Goal: Task Accomplishment & Management: Use online tool/utility

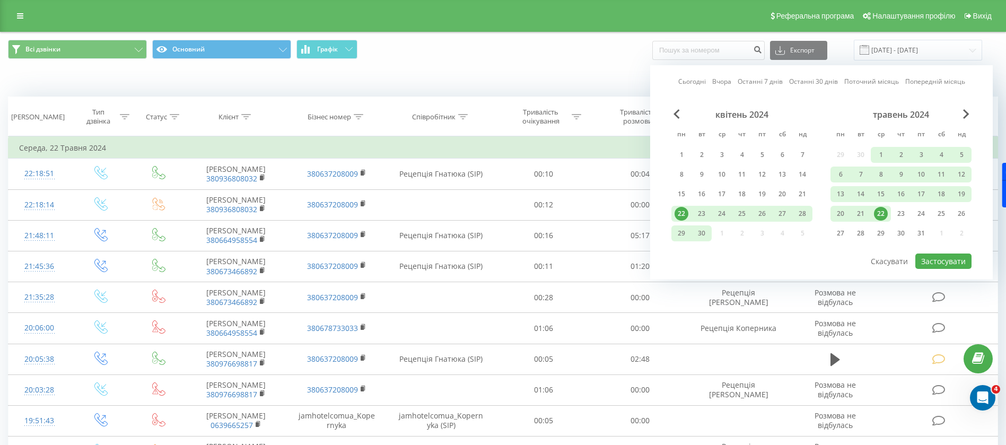
click at [694, 78] on link "Сьогодні" at bounding box center [692, 81] width 28 height 10
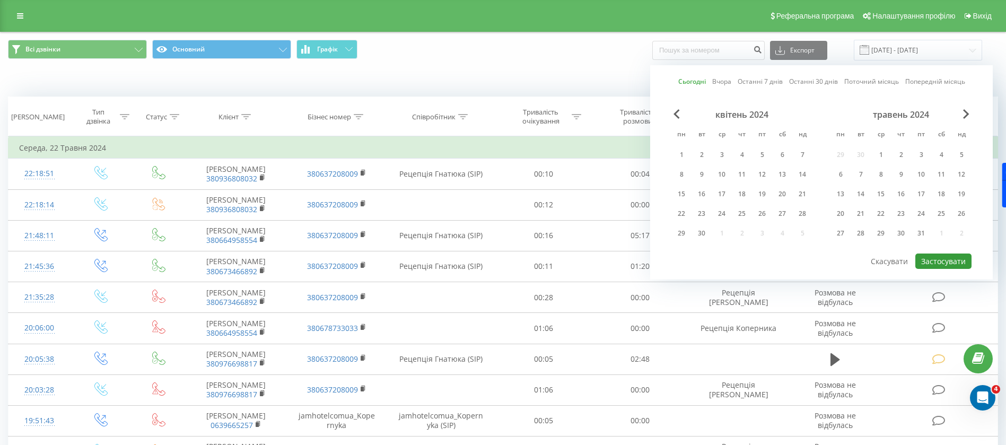
click at [959, 259] on button "Застосувати" at bounding box center [943, 260] width 56 height 15
type input "[DATE] - [DATE]"
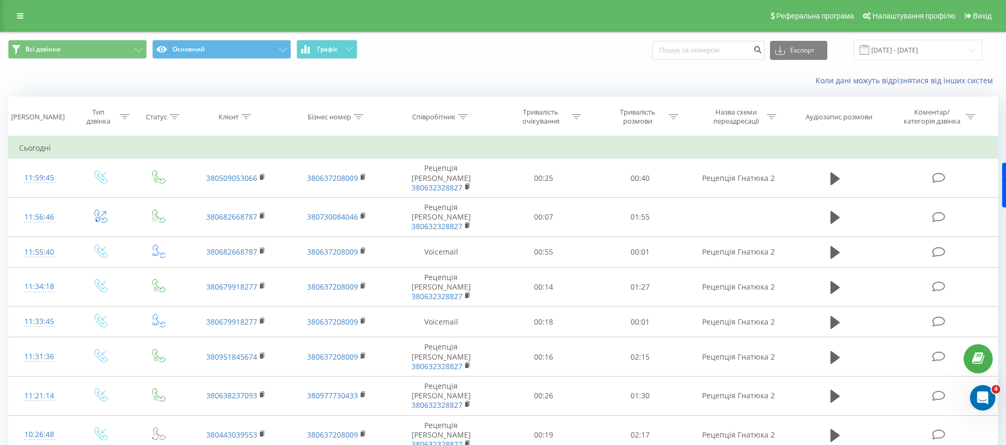
scroll to position [525, 0]
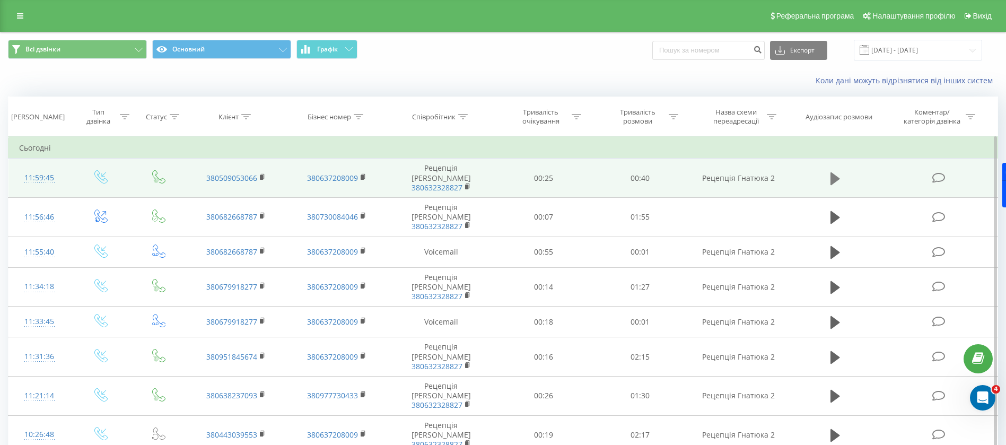
click at [829, 178] on button at bounding box center [835, 179] width 16 height 16
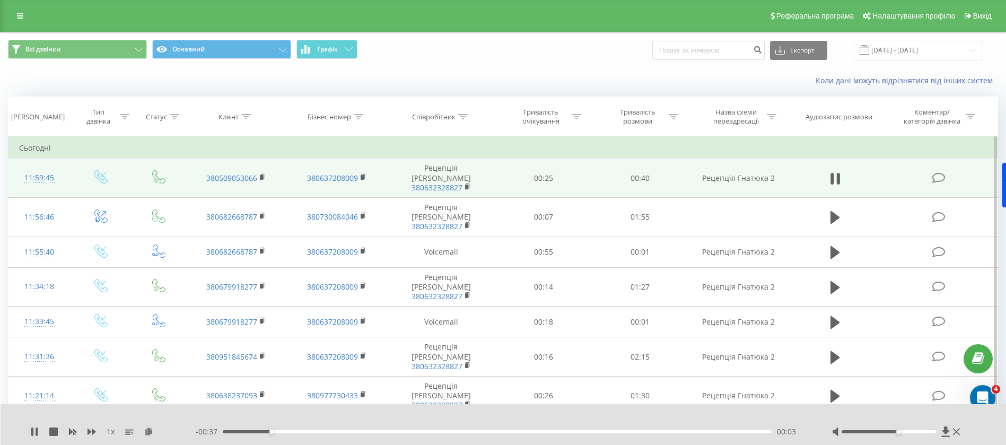
drag, startPoint x: 893, startPoint y: 433, endPoint x: 903, endPoint y: 433, distance: 10.1
click at [903, 433] on div at bounding box center [889, 431] width 95 height 3
click at [92, 433] on icon at bounding box center [92, 431] width 8 height 8
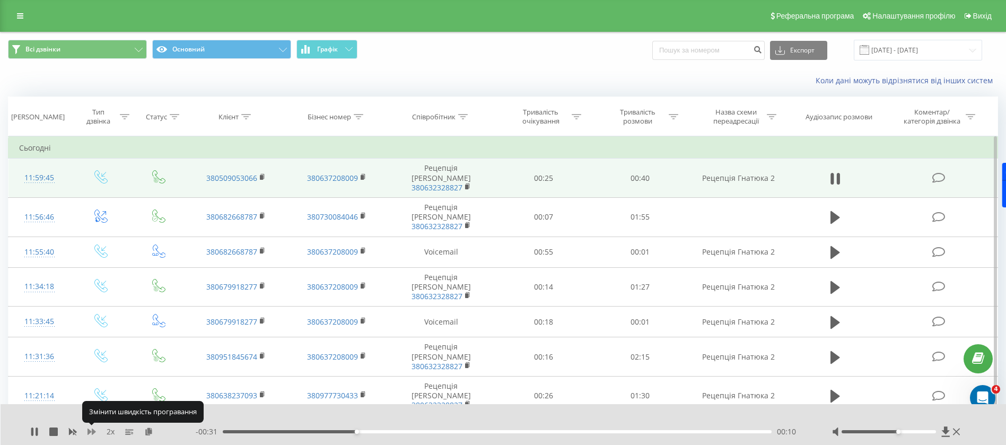
click at [92, 433] on icon at bounding box center [92, 431] width 8 height 8
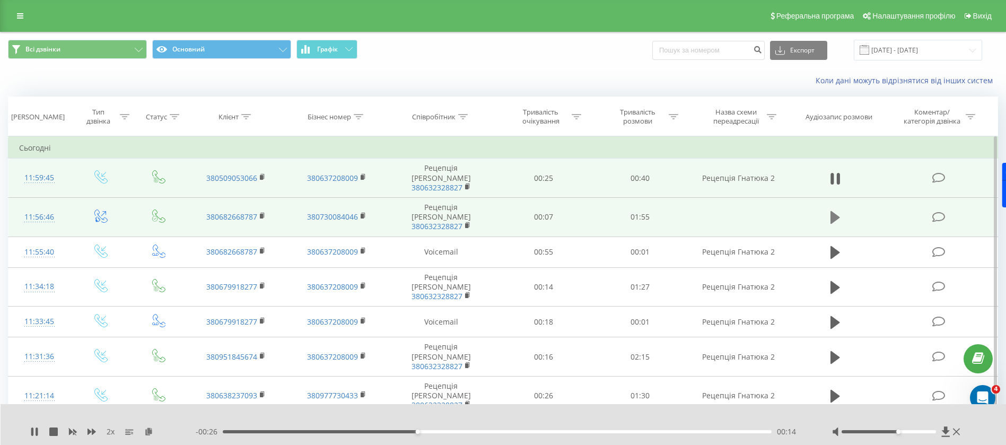
click at [839, 210] on icon at bounding box center [835, 217] width 10 height 15
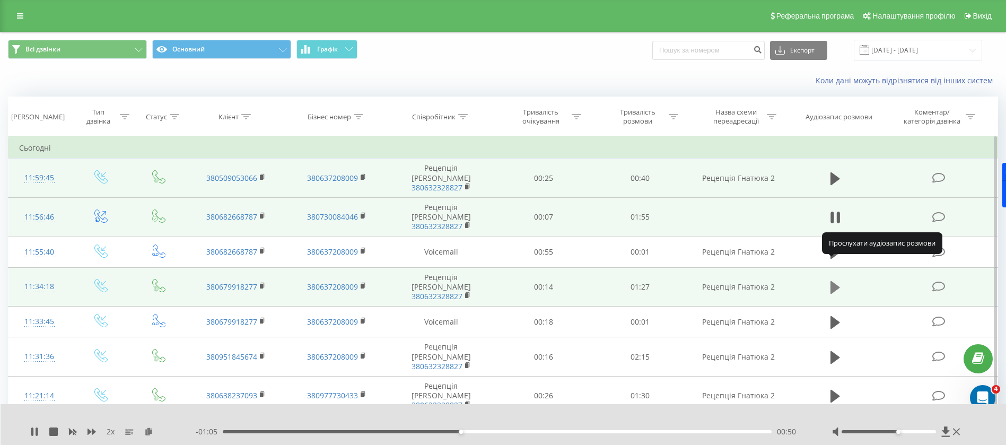
click at [835, 281] on icon at bounding box center [835, 287] width 10 height 13
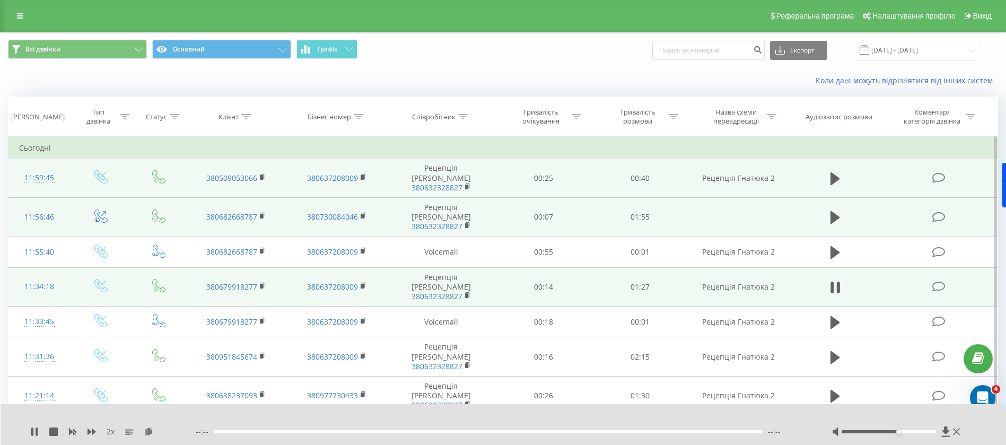
scroll to position [80, 0]
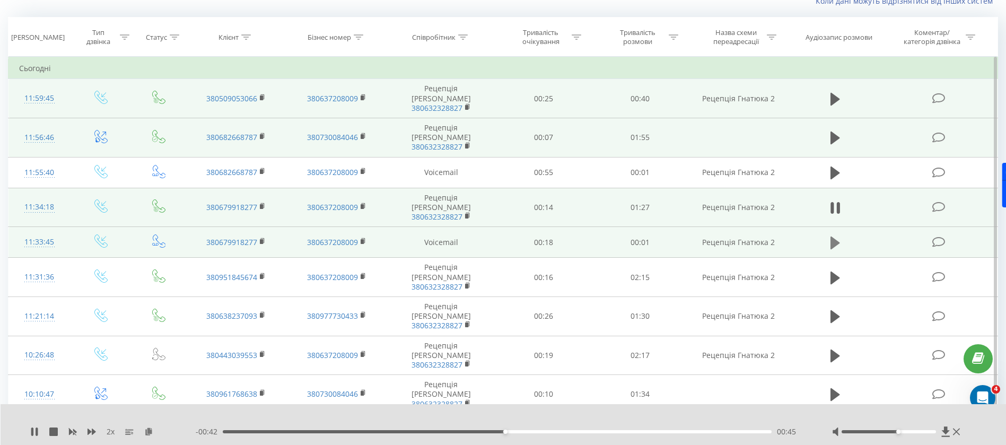
click at [838, 235] on icon at bounding box center [835, 242] width 10 height 15
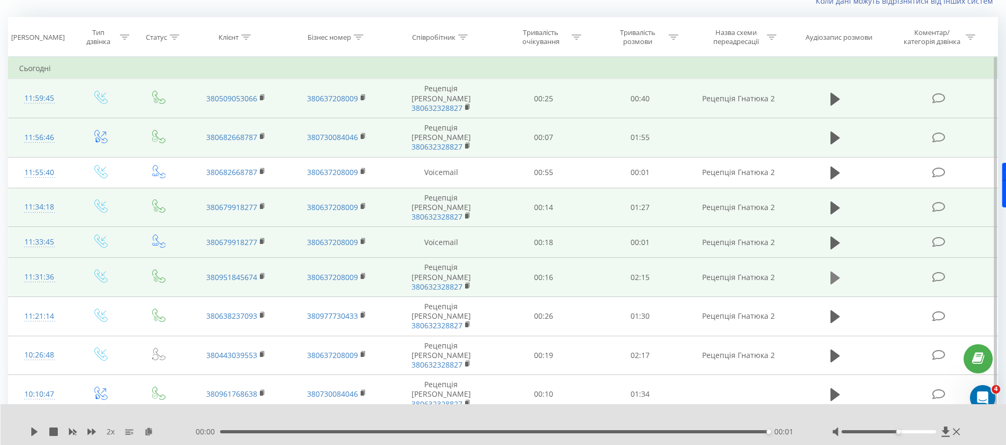
click at [833, 271] on icon at bounding box center [835, 277] width 10 height 13
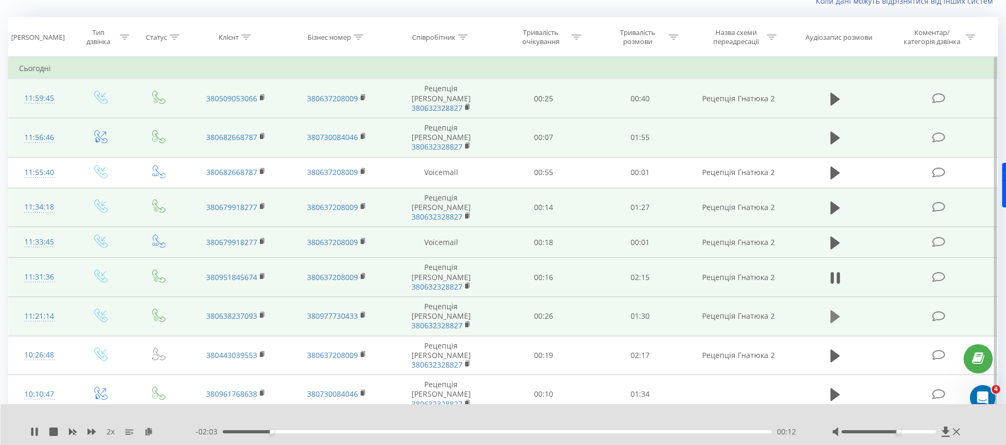
click at [831, 310] on icon at bounding box center [835, 316] width 10 height 13
click at [839, 311] on icon at bounding box center [838, 317] width 3 height 12
click at [838, 309] on icon at bounding box center [835, 316] width 10 height 15
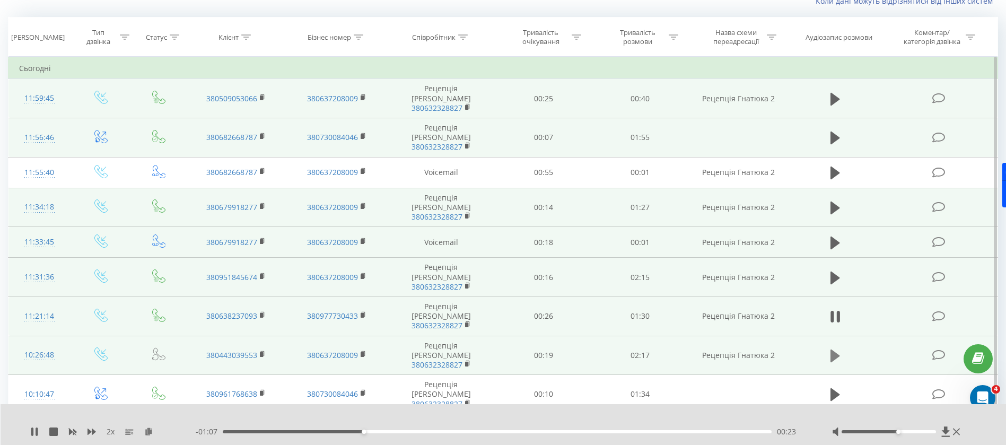
click at [840, 348] on button at bounding box center [835, 356] width 16 height 16
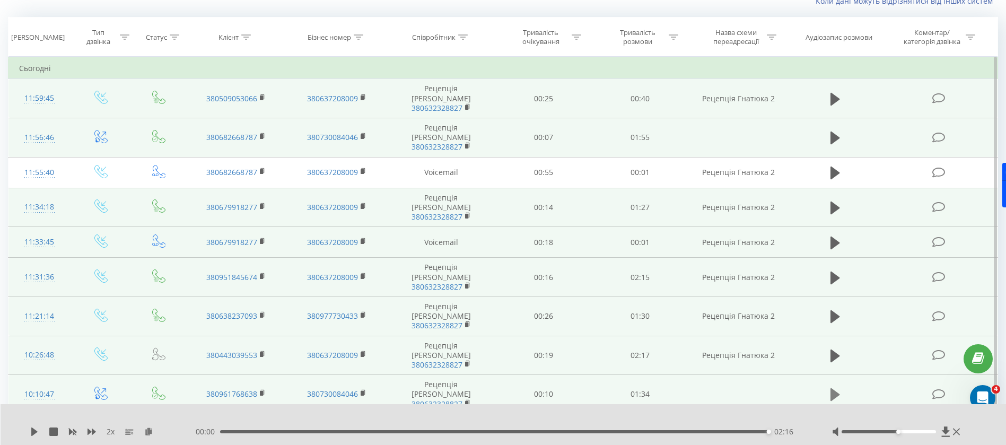
click at [837, 388] on icon at bounding box center [835, 394] width 10 height 13
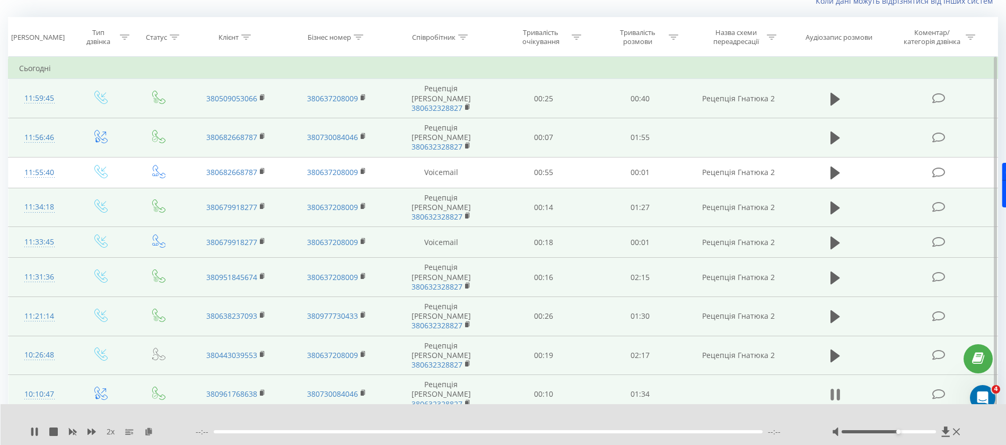
scroll to position [239, 0]
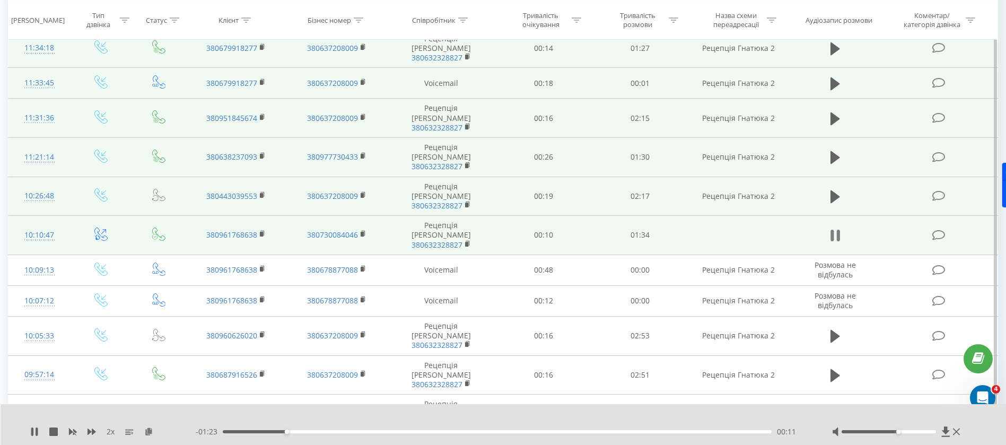
click at [831, 230] on icon at bounding box center [831, 236] width 3 height 12
click at [834, 189] on icon at bounding box center [835, 196] width 10 height 15
click at [33, 433] on icon at bounding box center [32, 431] width 2 height 8
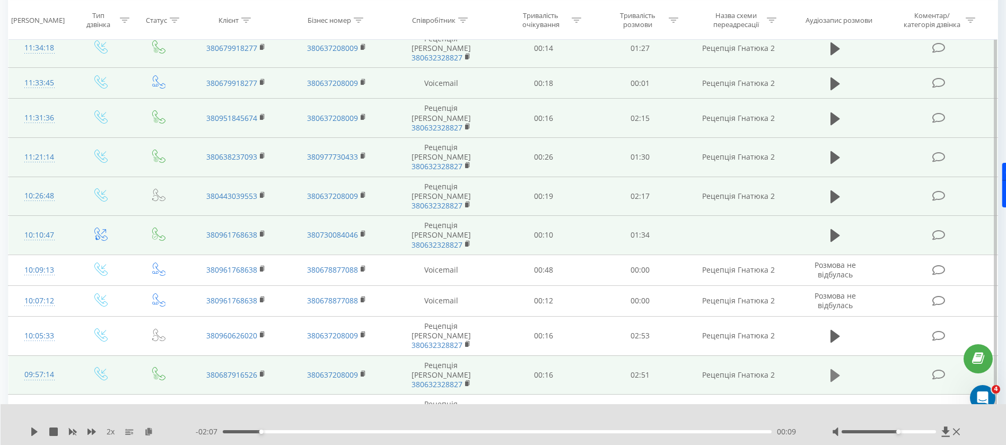
click at [836, 369] on icon at bounding box center [835, 375] width 10 height 13
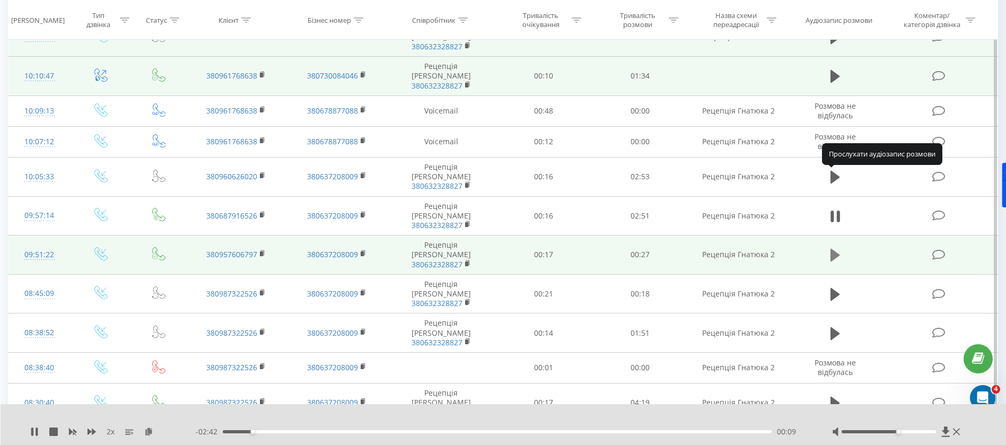
click at [835, 249] on icon at bounding box center [835, 255] width 10 height 13
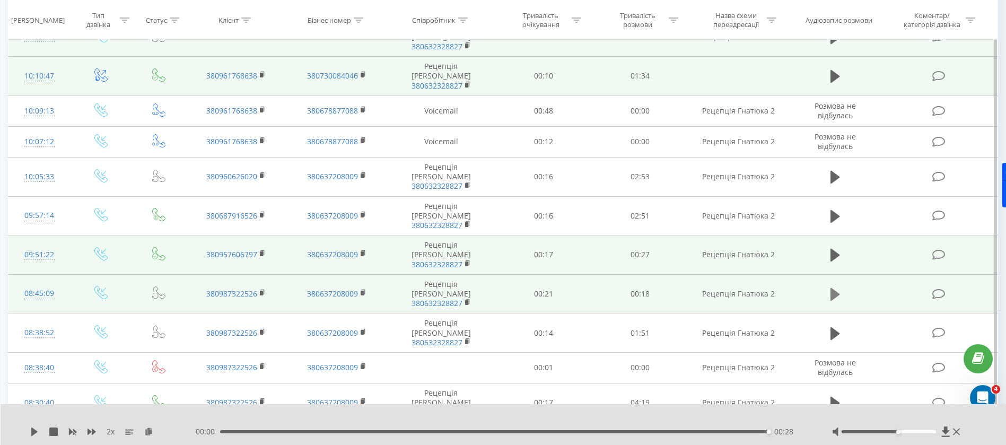
click at [840, 286] on button at bounding box center [835, 294] width 16 height 16
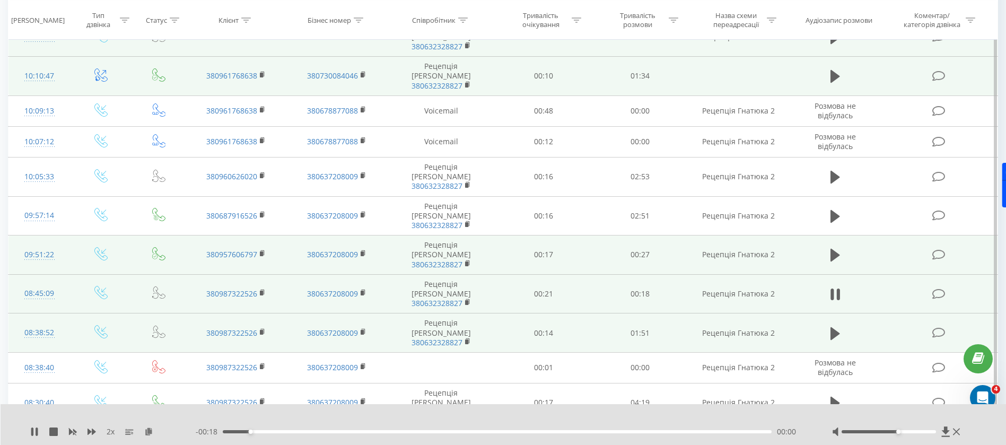
scroll to position [557, 0]
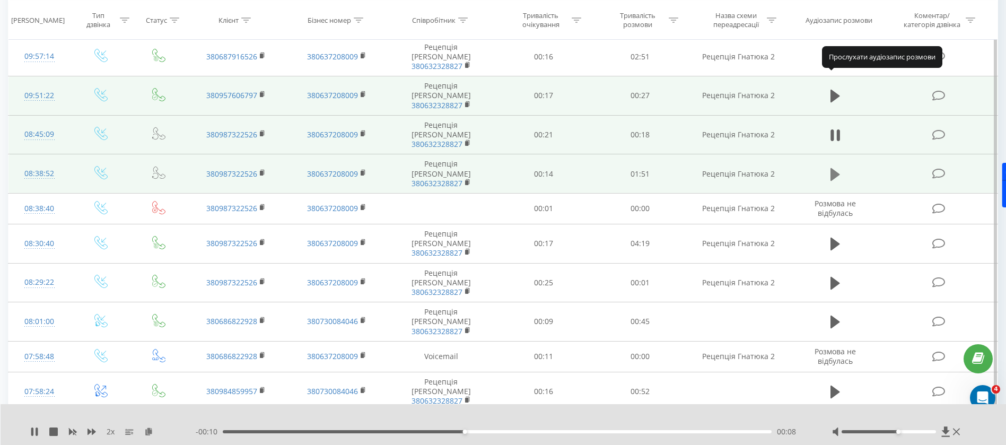
click at [839, 167] on icon at bounding box center [835, 174] width 10 height 15
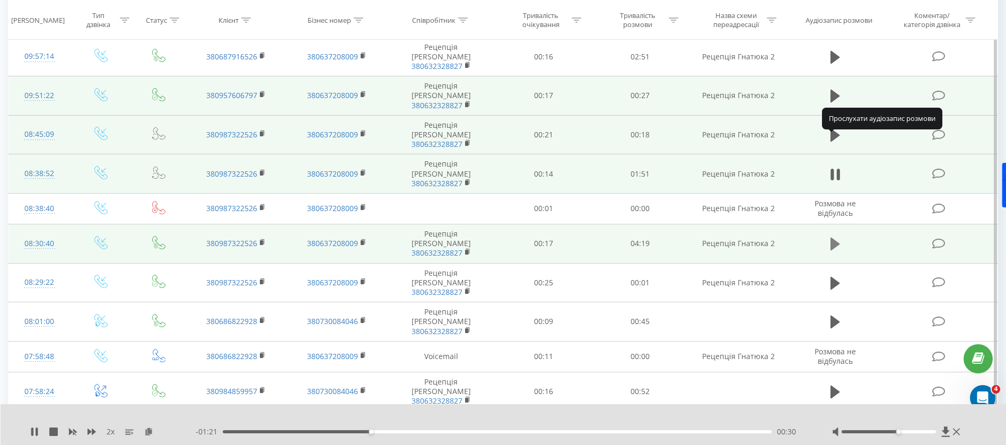
click at [837, 237] on icon at bounding box center [835, 244] width 10 height 15
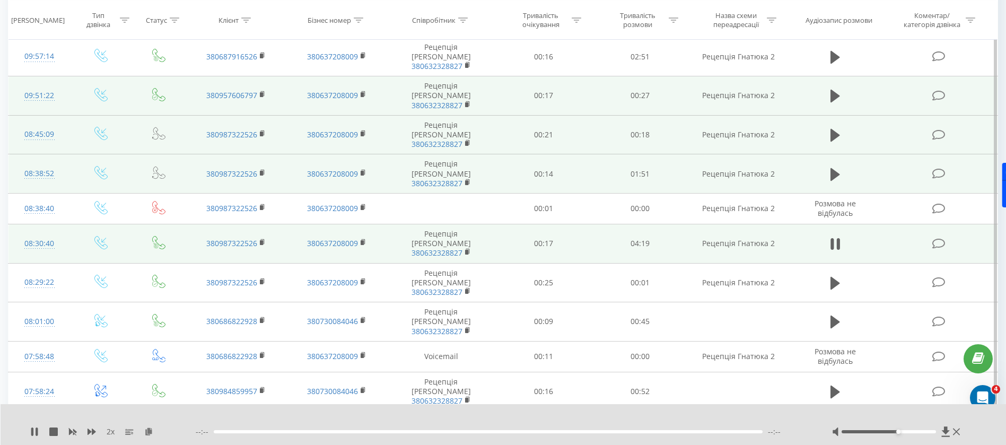
scroll to position [636, 0]
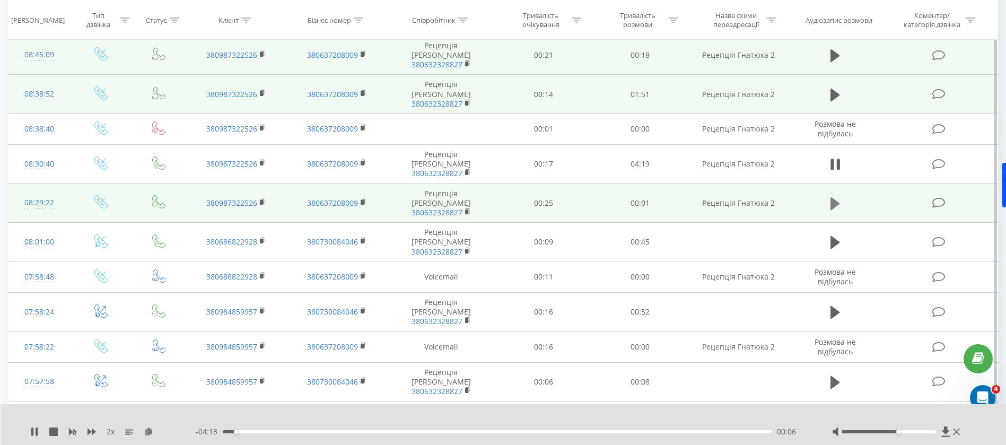
click at [836, 197] on icon at bounding box center [835, 203] width 10 height 13
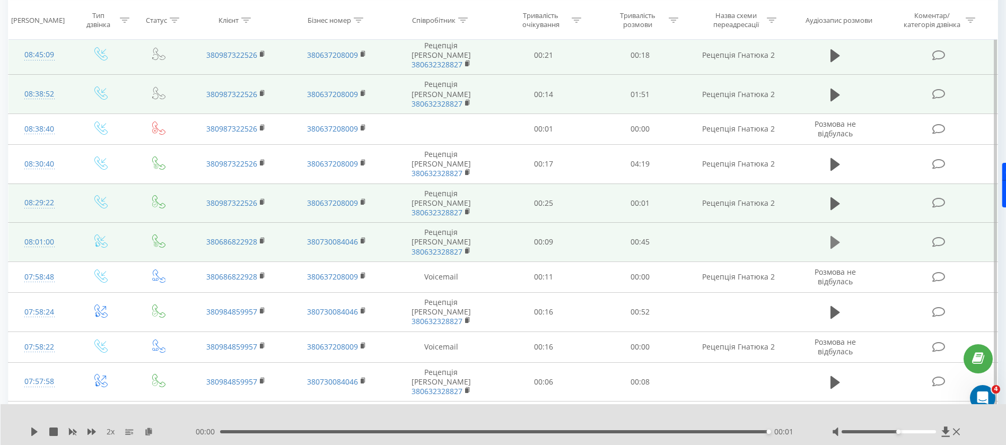
click at [835, 236] on icon at bounding box center [835, 242] width 10 height 13
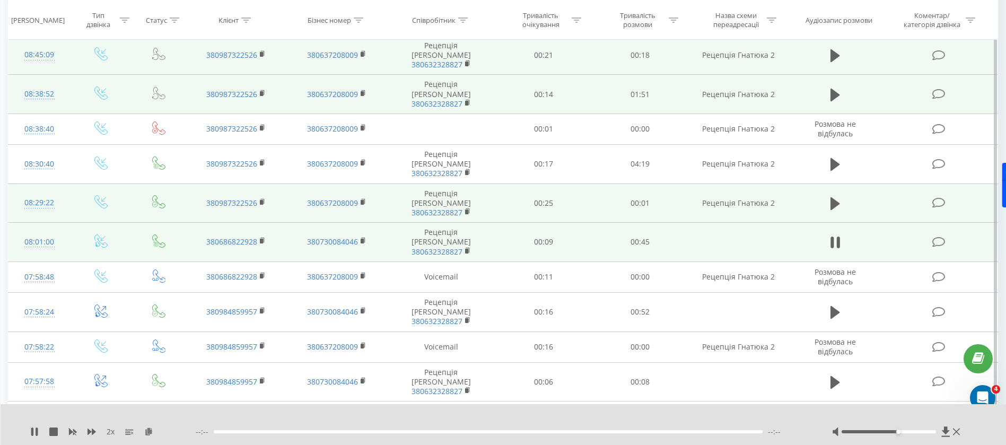
scroll to position [716, 0]
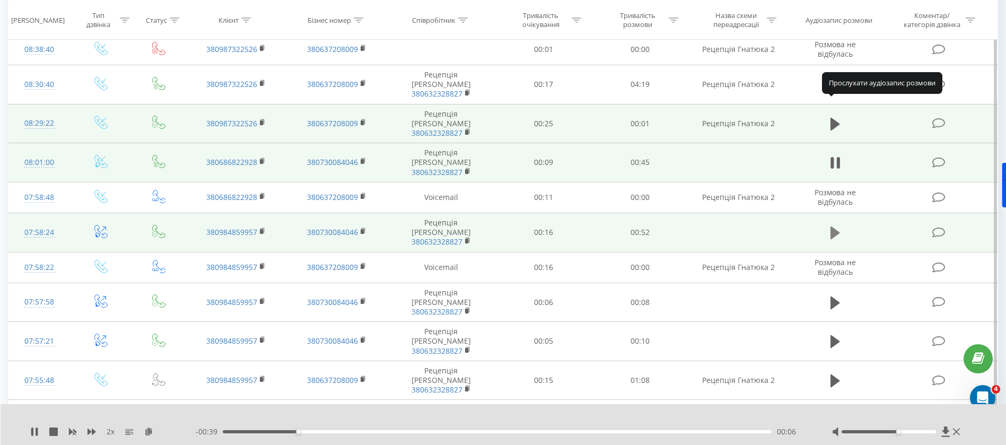
click at [835, 226] on icon at bounding box center [835, 232] width 10 height 13
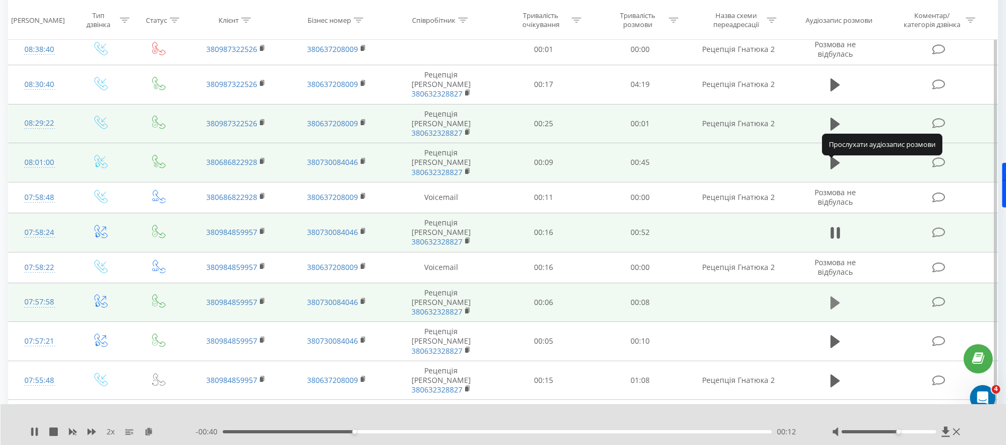
click at [830, 296] on icon at bounding box center [835, 302] width 10 height 13
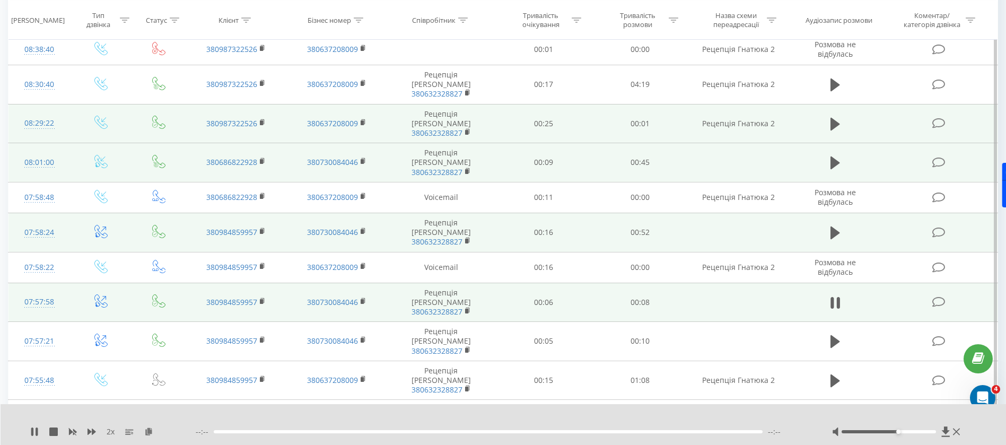
scroll to position [795, 0]
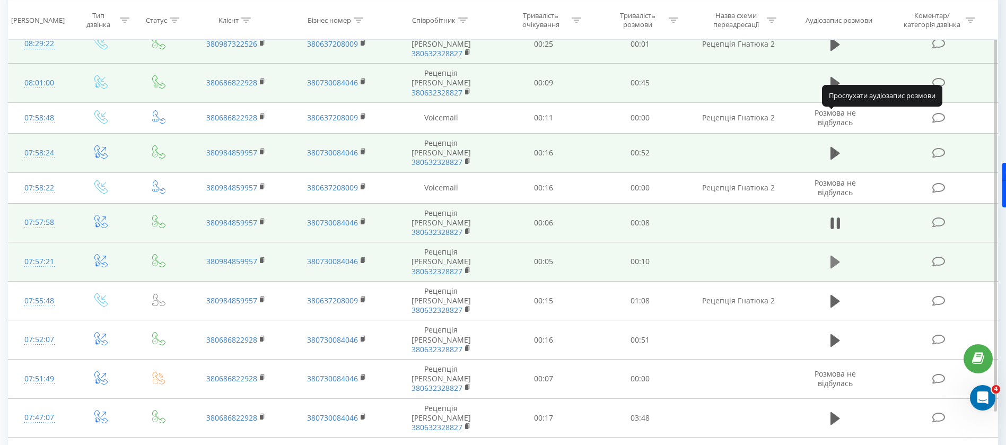
click at [837, 256] on icon at bounding box center [835, 262] width 10 height 13
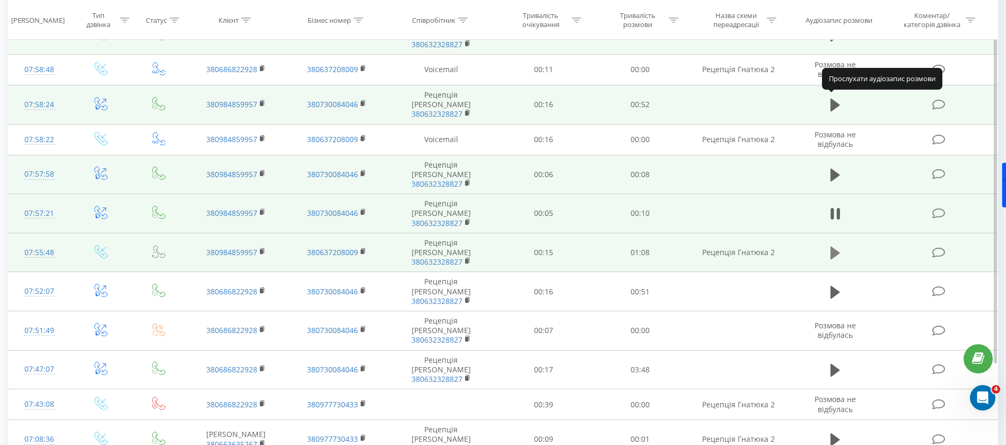
click at [836, 247] on icon at bounding box center [835, 253] width 10 height 13
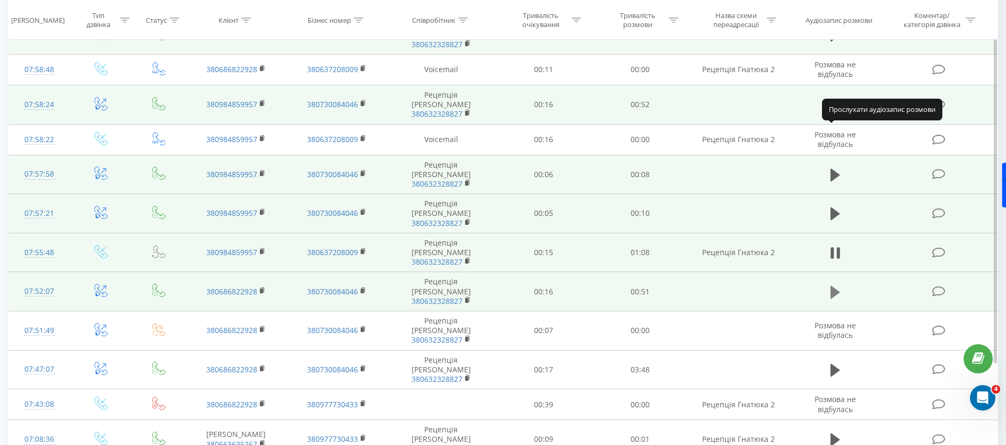
click at [836, 285] on icon at bounding box center [835, 291] width 10 height 13
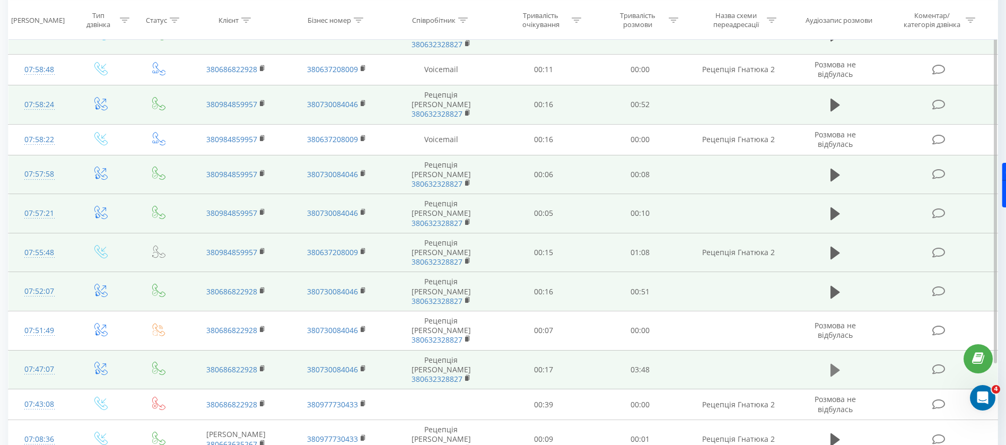
click at [842, 362] on button at bounding box center [835, 370] width 16 height 16
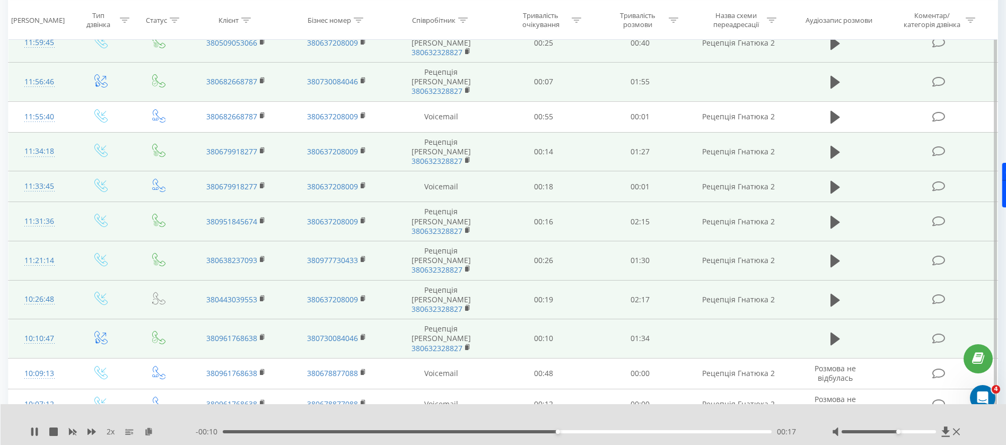
scroll to position [0, 0]
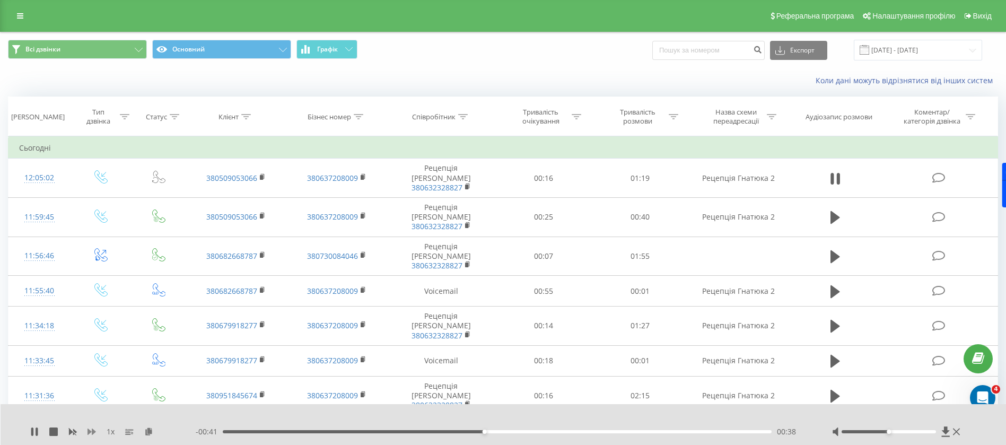
click at [93, 433] on icon at bounding box center [92, 431] width 8 height 6
click at [91, 433] on icon at bounding box center [92, 431] width 8 height 8
